Goal: Transaction & Acquisition: Purchase product/service

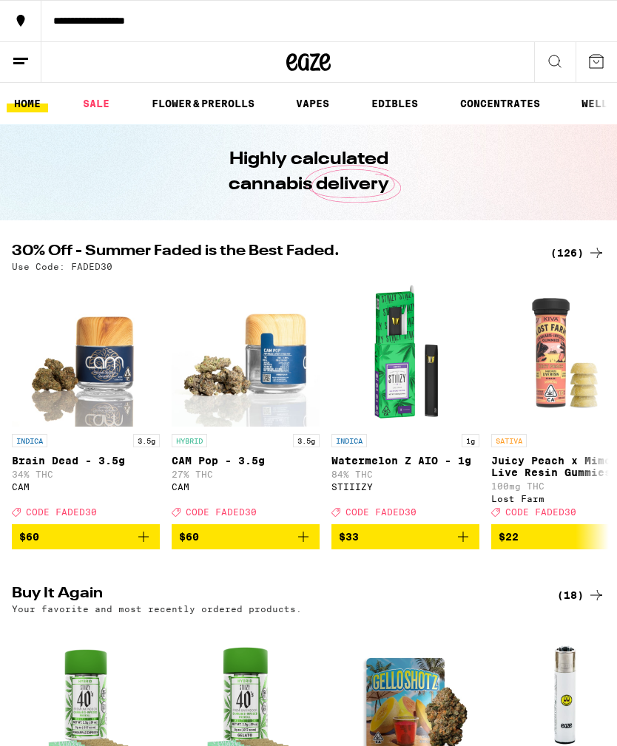
click at [589, 255] on icon at bounding box center [596, 253] width 18 height 18
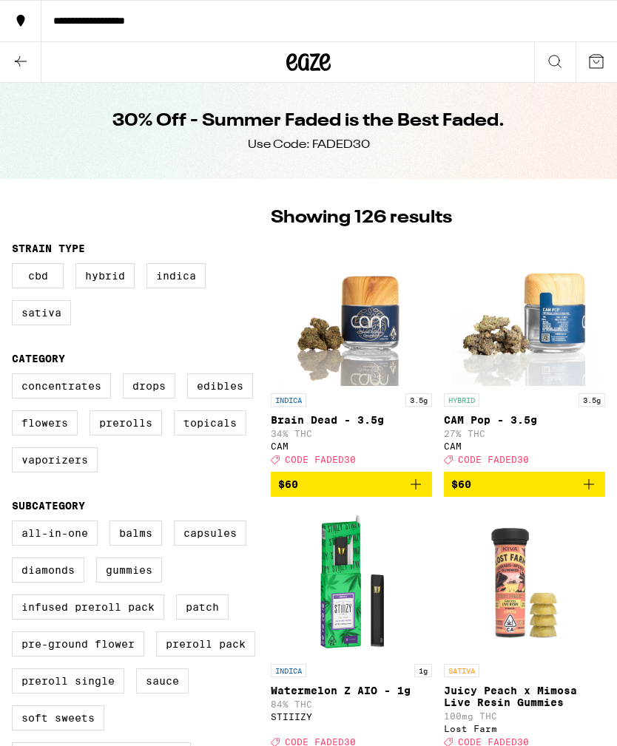
click at [134, 620] on label "Infused Preroll Pack" at bounding box center [88, 607] width 152 height 25
click at [16, 524] on input "Infused Preroll Pack" at bounding box center [15, 523] width 1 height 1
checkbox input "true"
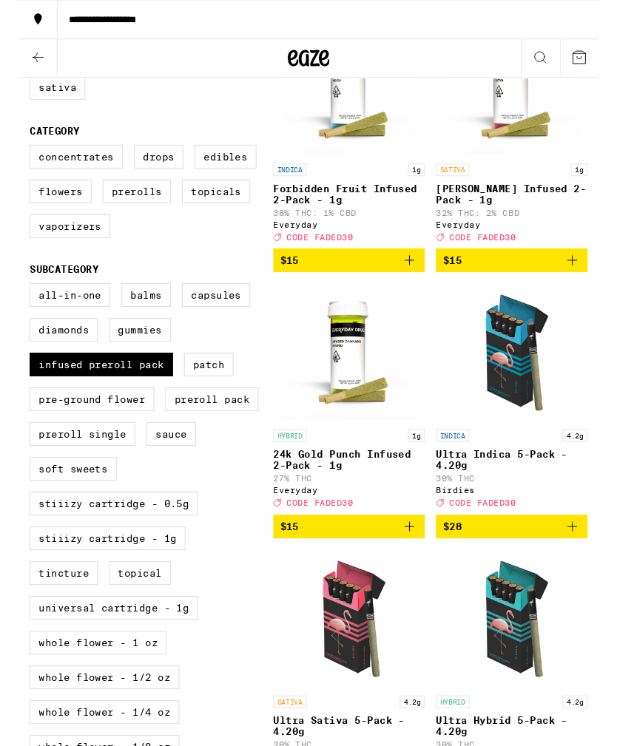
scroll to position [220, 0]
click at [164, 585] on label "STIIIZY Cartridge - 1g" at bounding box center [95, 572] width 166 height 25
click at [16, 304] on input "STIIIZY Cartridge - 1g" at bounding box center [15, 303] width 1 height 1
checkbox input "true"
click at [131, 400] on label "Infused Preroll Pack" at bounding box center [88, 387] width 152 height 25
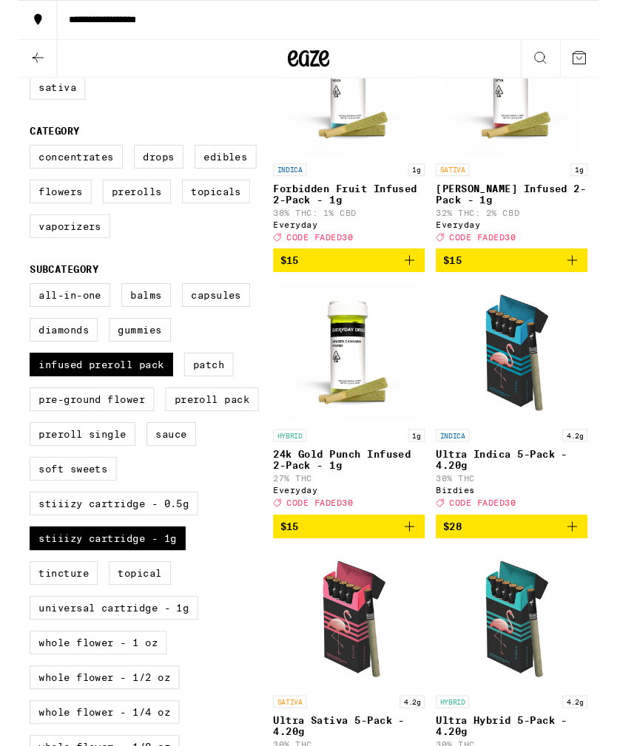
click at [16, 304] on input "Infused Preroll Pack" at bounding box center [15, 303] width 1 height 1
checkbox input "false"
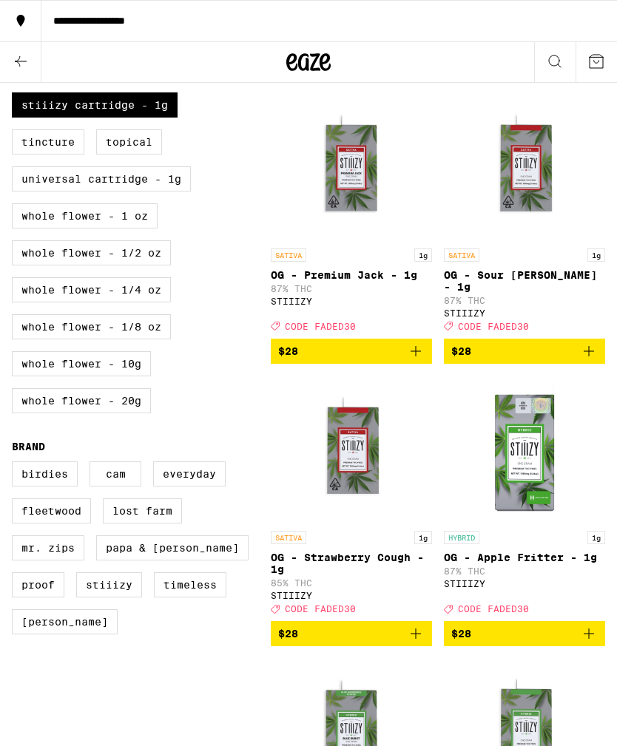
scroll to position [686, 0]
